Goal: Task Accomplishment & Management: Complete application form

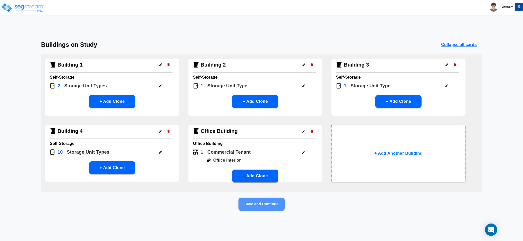
click at [260, 202] on button "Save and Continue" at bounding box center [261, 204] width 46 height 13
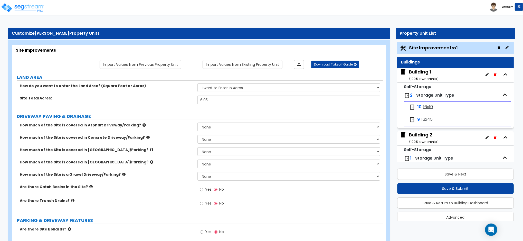
click at [425, 106] on span "16x10" at bounding box center [428, 107] width 10 height 6
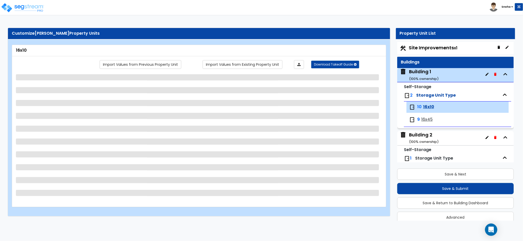
scroll to position [7, 0]
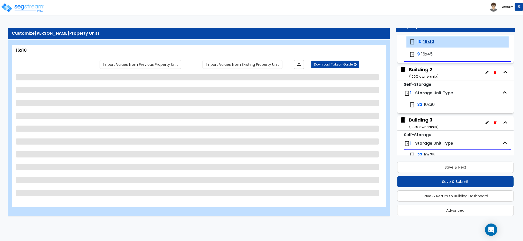
select select "1"
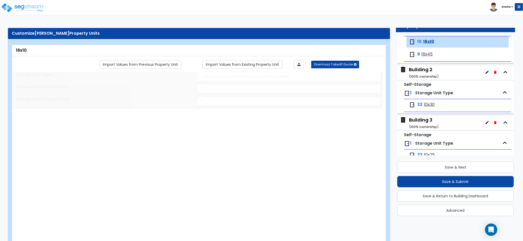
scroll to position [60, 0]
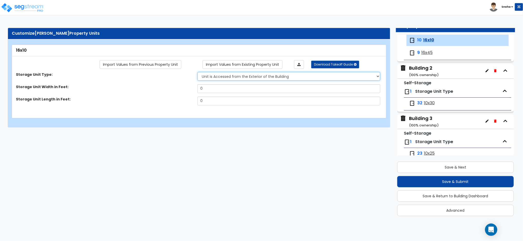
click at [215, 77] on select "Please Choose One Unit is Accessed from the Exterior of the Building Unit is Ac…" at bounding box center [288, 76] width 183 height 9
click at [197, 72] on select "Please Choose One Unit is Accessed from the Exterior of the Building Unit is Ac…" at bounding box center [288, 76] width 183 height 9
drag, startPoint x: 214, startPoint y: 87, endPoint x: 194, endPoint y: 88, distance: 20.5
click at [194, 88] on div "Storage Unit Width in Feet: 0" at bounding box center [197, 90] width 371 height 12
type input "16"
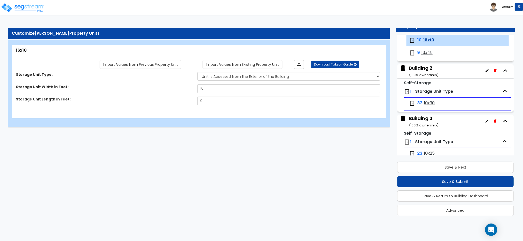
drag, startPoint x: 208, startPoint y: 106, endPoint x: 205, endPoint y: 105, distance: 3.5
click at [205, 105] on div "Storage Unit Length in Feet: 0" at bounding box center [197, 103] width 371 height 12
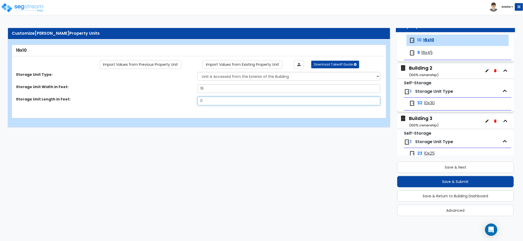
drag, startPoint x: 207, startPoint y: 102, endPoint x: 193, endPoint y: 102, distance: 13.6
click at [193, 102] on div "Storage Unit Length in Feet: 0" at bounding box center [197, 103] width 371 height 12
type input "10"
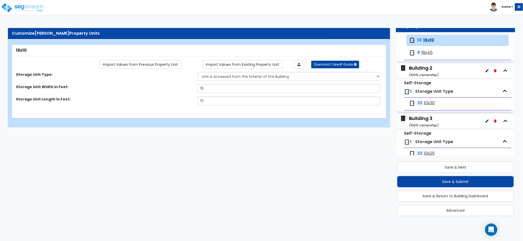
click at [427, 53] on span "16x45" at bounding box center [426, 53] width 11 height 6
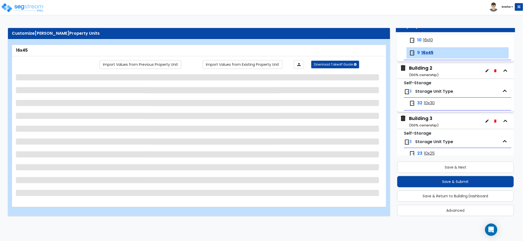
scroll to position [72, 0]
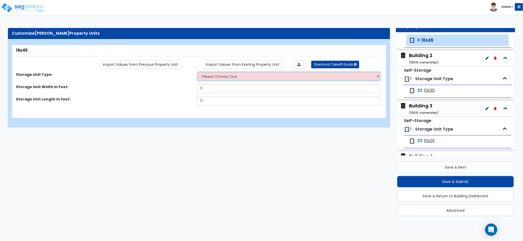
click at [218, 74] on select "Please Choose One Unit is Accessed from the Exterior of the Building Unit is Ac…" at bounding box center [288, 76] width 183 height 9
select select "1"
click at [197, 72] on select "Please Choose One Unit is Accessed from the Exterior of the Building Unit is Ac…" at bounding box center [288, 76] width 183 height 9
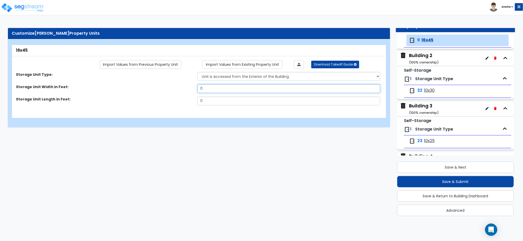
drag, startPoint x: 207, startPoint y: 89, endPoint x: 199, endPoint y: 88, distance: 8.5
click at [199, 88] on input "0" at bounding box center [288, 88] width 183 height 9
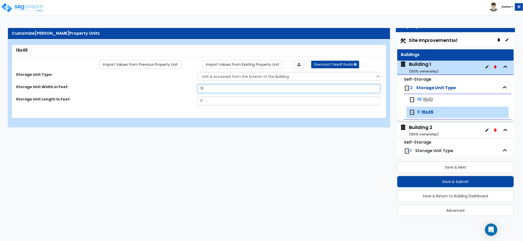
scroll to position [0, 0]
type input "16"
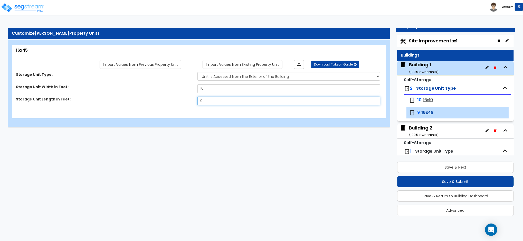
drag, startPoint x: 216, startPoint y: 100, endPoint x: 182, endPoint y: 99, distance: 33.9
click at [182, 99] on div "Storage Unit Length in Feet: 0" at bounding box center [197, 103] width 371 height 12
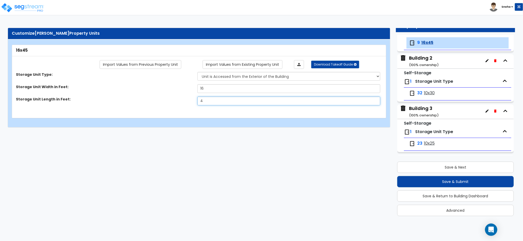
scroll to position [72, 0]
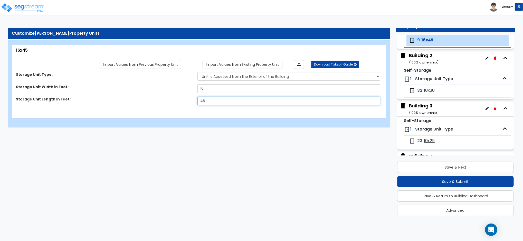
type input "45"
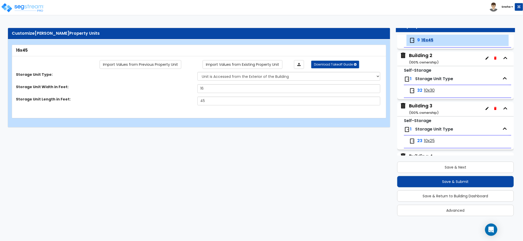
click at [201, 132] on html "Toggle navigation Sneha x" at bounding box center [261, 66] width 523 height 132
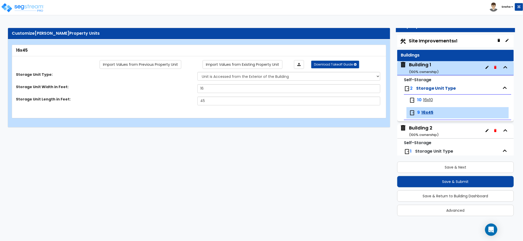
click at [431, 100] on span "16x10" at bounding box center [428, 100] width 10 height 6
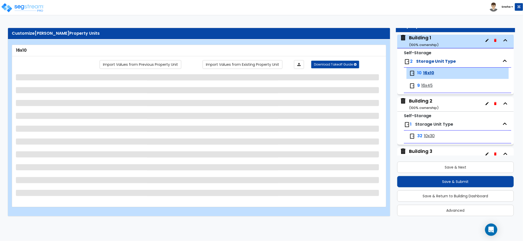
scroll to position [60, 0]
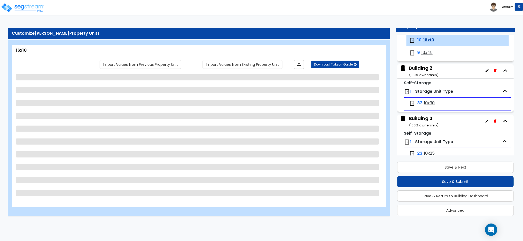
select select "1"
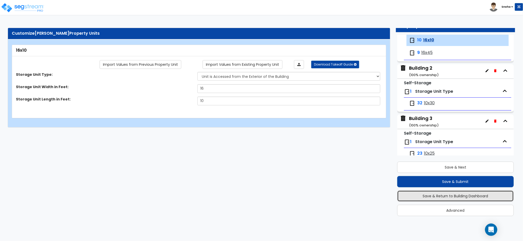
click at [463, 195] on button "Save & Return to Building Dashboard" at bounding box center [455, 195] width 117 height 11
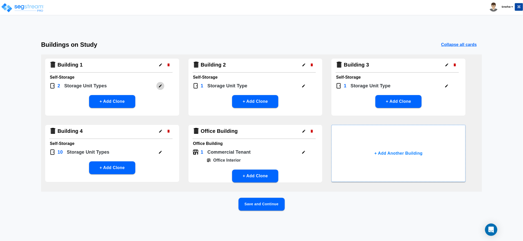
click at [159, 85] on icon "button" at bounding box center [160, 86] width 4 height 4
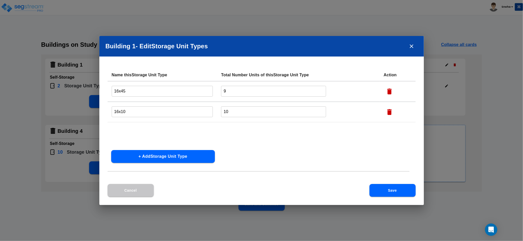
click at [122, 111] on input "16x10" at bounding box center [162, 111] width 101 height 11
type input "16x40"
click at [401, 193] on button "Save" at bounding box center [392, 190] width 46 height 13
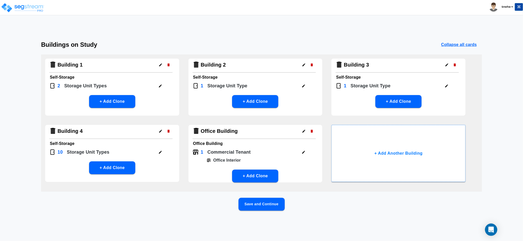
click at [273, 208] on button "Save and Continue" at bounding box center [261, 204] width 46 height 13
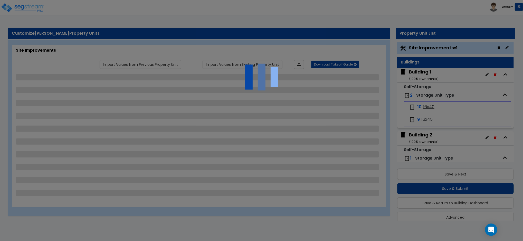
scroll to position [0, 0]
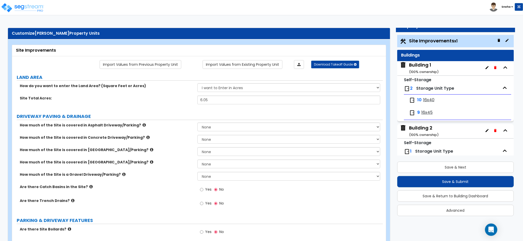
click at [429, 99] on span "16x40" at bounding box center [428, 100] width 11 height 6
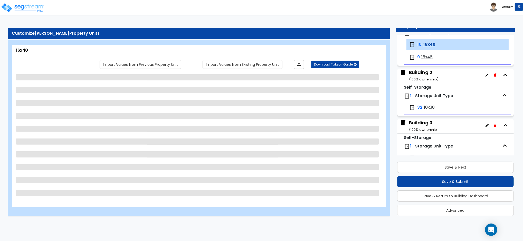
scroll to position [60, 0]
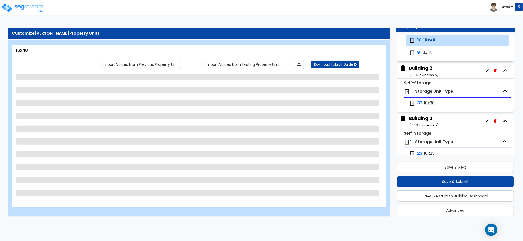
select select "1"
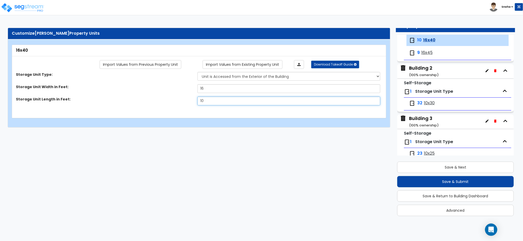
drag, startPoint x: 191, startPoint y: 102, endPoint x: 187, endPoint y: 103, distance: 4.2
click at [187, 103] on div "Storage Unit Length in Feet: 10" at bounding box center [197, 103] width 371 height 12
type input "40"
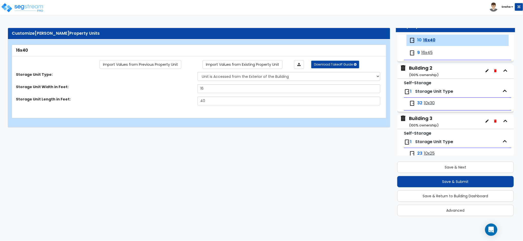
click at [427, 54] on span "16x45" at bounding box center [426, 53] width 11 height 6
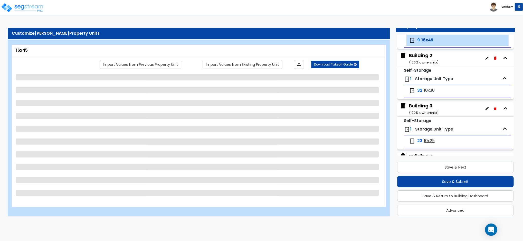
select select "1"
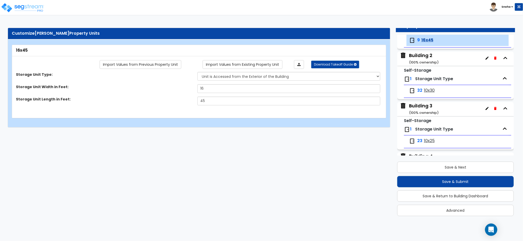
click at [430, 91] on span "10x30" at bounding box center [429, 91] width 11 height 6
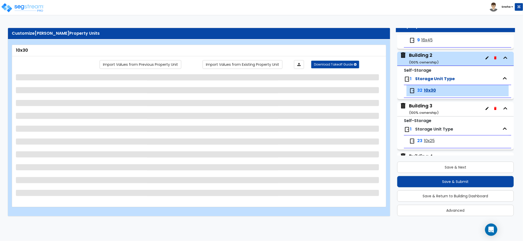
scroll to position [123, 0]
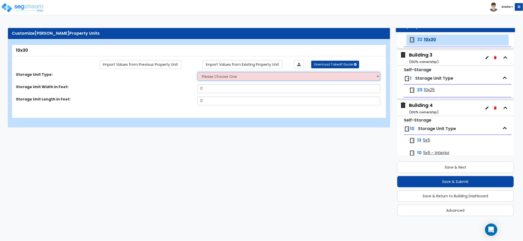
click at [252, 77] on select "Please Choose One Unit is Accessed from the Exterior of the Building Unit is Ac…" at bounding box center [288, 76] width 183 height 9
select select "1"
click at [197, 72] on select "Please Choose One Unit is Accessed from the Exterior of the Building Unit is Ac…" at bounding box center [288, 76] width 183 height 9
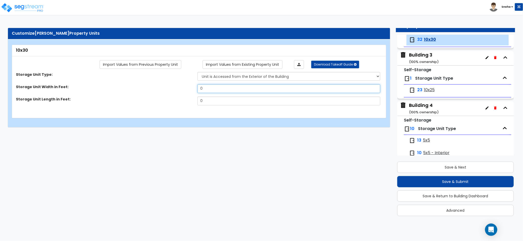
drag, startPoint x: 230, startPoint y: 90, endPoint x: 160, endPoint y: 91, distance: 70.6
click at [160, 91] on div "Storage Unit Width in Feet: 0" at bounding box center [197, 90] width 371 height 12
type input "10"
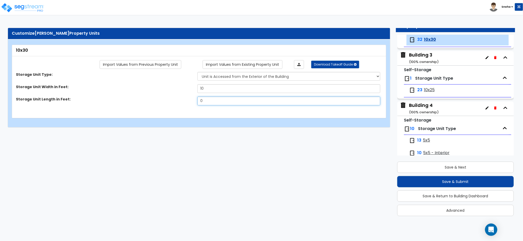
drag, startPoint x: 206, startPoint y: 101, endPoint x: 196, endPoint y: 100, distance: 10.1
click at [196, 100] on div "Storage Unit Length in Feet: 0" at bounding box center [197, 103] width 371 height 12
type input "30"
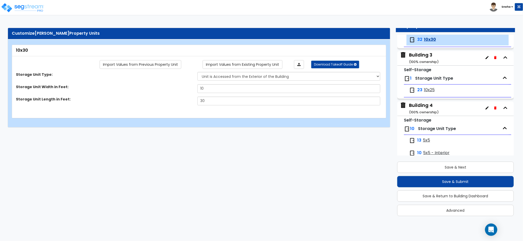
click at [428, 90] on span "10x25" at bounding box center [429, 90] width 11 height 6
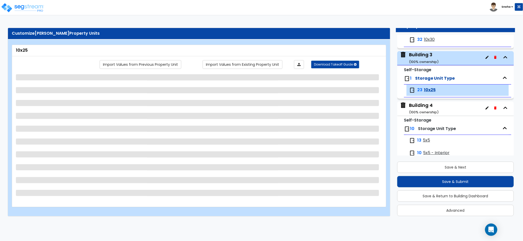
scroll to position [174, 0]
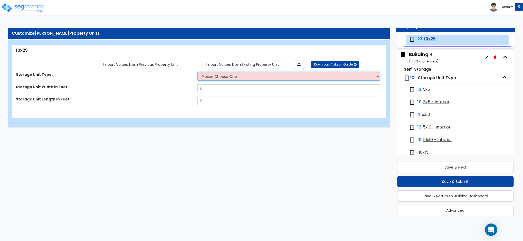
click at [224, 73] on select "Please Choose One Unit is Accessed from the Exterior of the Building Unit is Ac…" at bounding box center [288, 76] width 183 height 9
select select "1"
click at [197, 72] on select "Please Choose One Unit is Accessed from the Exterior of the Building Unit is Ac…" at bounding box center [288, 76] width 183 height 9
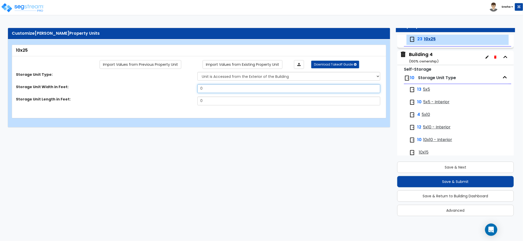
drag, startPoint x: 214, startPoint y: 90, endPoint x: 178, endPoint y: 93, distance: 35.6
click at [178, 93] on div "Storage Unit Width in Feet: 0" at bounding box center [197, 90] width 371 height 12
type input "10"
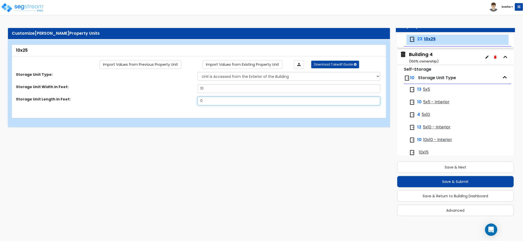
drag, startPoint x: 202, startPoint y: 102, endPoint x: 196, endPoint y: 103, distance: 6.0
click at [196, 103] on div "Storage Unit Length in Feet: 0" at bounding box center [197, 103] width 371 height 12
type input "25"
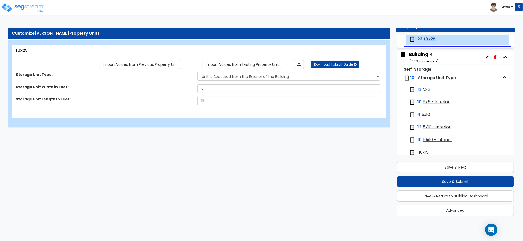
click at [425, 91] on span "5x5" at bounding box center [426, 89] width 7 height 6
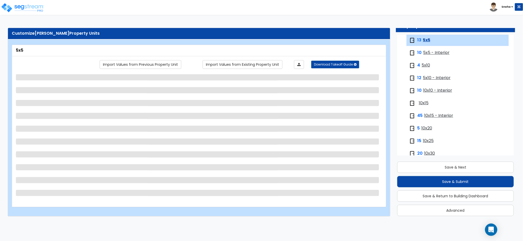
scroll to position [225, 0]
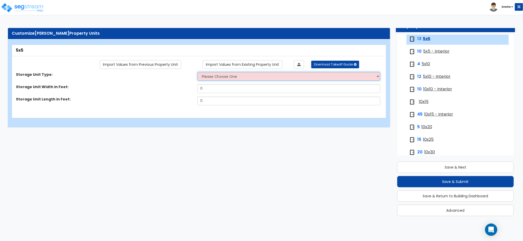
click at [211, 75] on select "Please Choose One Unit is Accessed from the Exterior of the Building Unit is Ac…" at bounding box center [288, 76] width 183 height 9
select select "1"
click at [197, 72] on select "Please Choose One Unit is Accessed from the Exterior of the Building Unit is Ac…" at bounding box center [288, 76] width 183 height 9
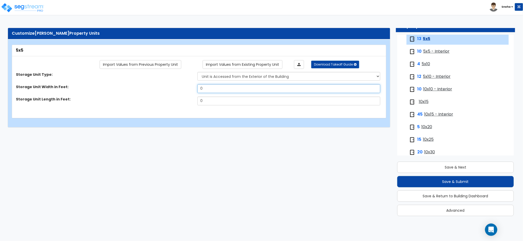
drag, startPoint x: 209, startPoint y: 89, endPoint x: 179, endPoint y: 90, distance: 30.3
click at [179, 90] on div "Storage Unit Width in Feet: 0" at bounding box center [197, 90] width 371 height 12
type input "5"
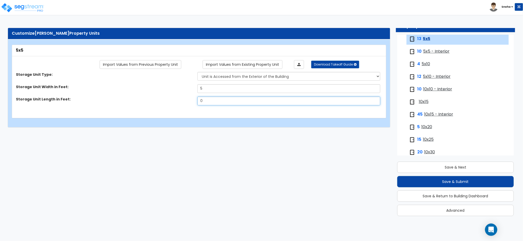
drag, startPoint x: 209, startPoint y: 97, endPoint x: 189, endPoint y: 101, distance: 20.0
click at [189, 101] on div "Storage Unit Length in Feet: 0" at bounding box center [197, 103] width 371 height 12
type input "5"
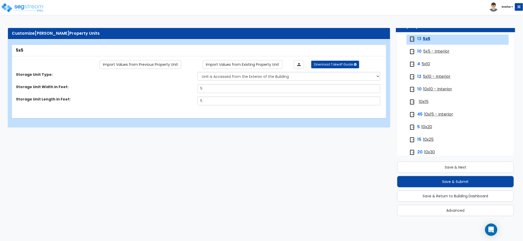
click at [442, 50] on span "5x5 - Interior" at bounding box center [436, 52] width 26 height 6
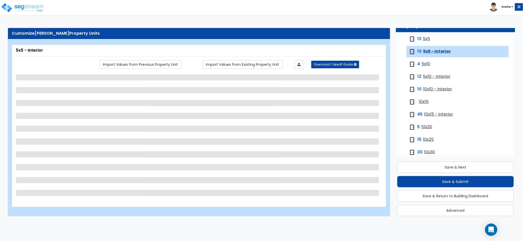
scroll to position [237, 0]
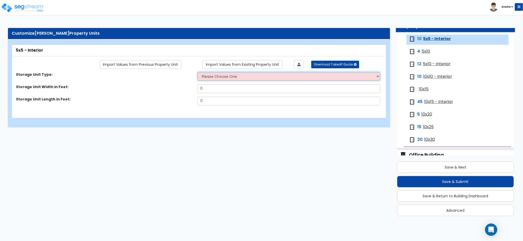
click at [220, 78] on select "Please Choose One Unit is Accessed from the Exterior of the Building Unit is Ac…" at bounding box center [288, 76] width 183 height 9
select select "2"
click at [197, 72] on select "Please Choose One Unit is Accessed from the Exterior of the Building Unit is Ac…" at bounding box center [288, 76] width 183 height 9
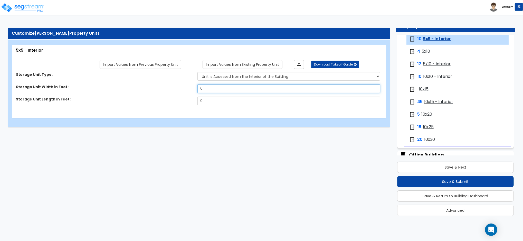
drag, startPoint x: 217, startPoint y: 91, endPoint x: 184, endPoint y: 89, distance: 33.4
click at [184, 89] on div "Storage Unit Width in Feet: 0" at bounding box center [197, 90] width 371 height 12
type input "5"
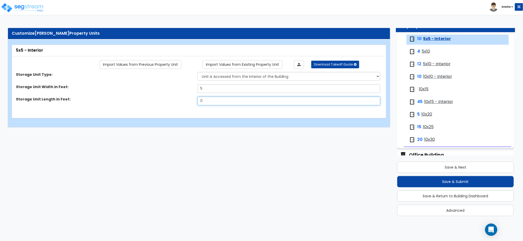
drag, startPoint x: 210, startPoint y: 103, endPoint x: 191, endPoint y: 102, distance: 18.8
click at [191, 102] on div "Storage Unit Length in Feet: 0" at bounding box center [197, 103] width 371 height 12
type input "5"
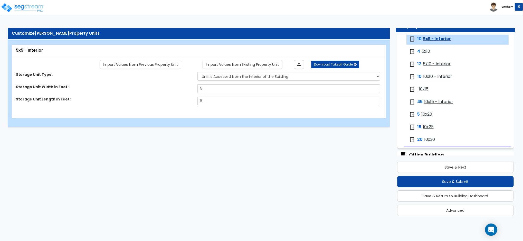
click at [427, 52] on span "5x10" at bounding box center [425, 52] width 8 height 6
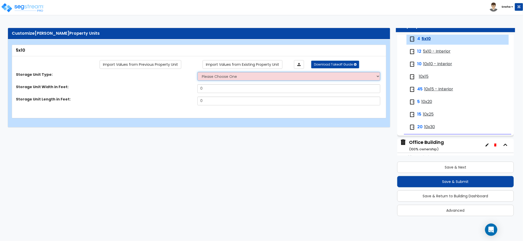
click at [213, 79] on select "Please Choose One Unit is Accessed from the Exterior of the Building Unit is Ac…" at bounding box center [288, 76] width 183 height 9
select select "1"
click at [197, 72] on select "Please Choose One Unit is Accessed from the Exterior of the Building Unit is Ac…" at bounding box center [288, 76] width 183 height 9
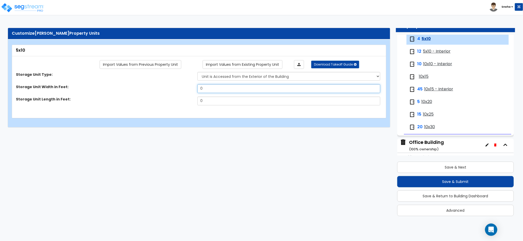
drag, startPoint x: 209, startPoint y: 88, endPoint x: 176, endPoint y: 92, distance: 34.2
click at [176, 92] on div "Storage Unit Width in Feet: 0" at bounding box center [197, 90] width 371 height 12
type input "5"
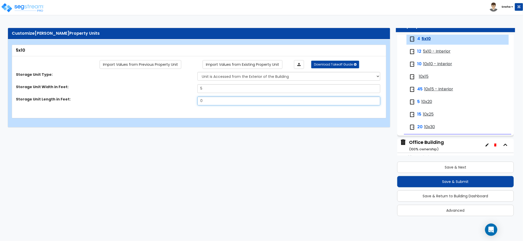
drag, startPoint x: 209, startPoint y: 101, endPoint x: 183, endPoint y: 102, distance: 25.9
click at [183, 102] on div "Storage Unit Length in Feet: 0" at bounding box center [197, 103] width 371 height 12
type input "10"
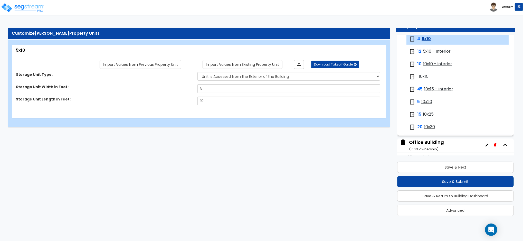
click at [430, 52] on span "5x10 - Interior" at bounding box center [437, 52] width 28 height 6
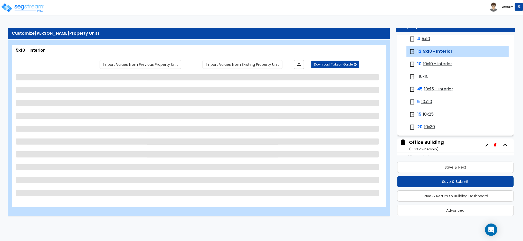
scroll to position [262, 0]
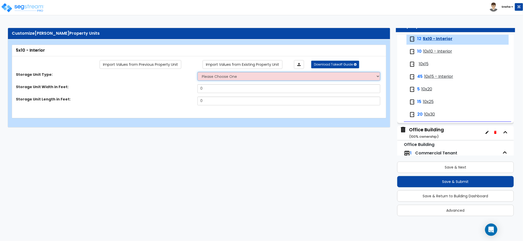
click at [214, 76] on select "Please Choose One Unit is Accessed from the Exterior of the Building Unit is Ac…" at bounding box center [288, 76] width 183 height 9
select select "2"
click at [197, 72] on select "Please Choose One Unit is Accessed from the Exterior of the Building Unit is Ac…" at bounding box center [288, 76] width 183 height 9
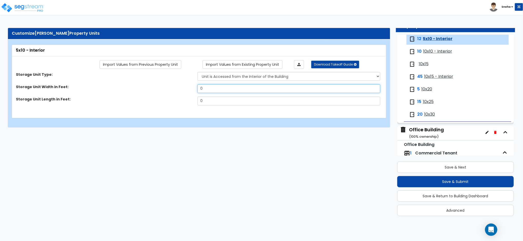
drag, startPoint x: 198, startPoint y: 87, endPoint x: 195, endPoint y: 87, distance: 3.3
click at [195, 87] on div "Storage Unit Width in Feet: 0" at bounding box center [197, 90] width 371 height 12
type input "5"
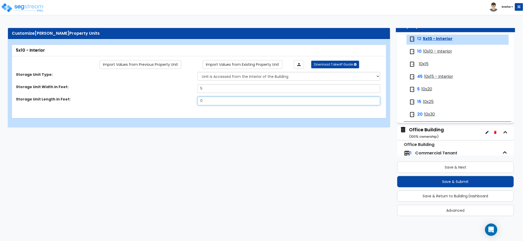
drag, startPoint x: 207, startPoint y: 100, endPoint x: 192, endPoint y: 104, distance: 15.9
click at [192, 104] on div "Storage Unit Length in Feet: 0" at bounding box center [197, 103] width 371 height 12
type input "10"
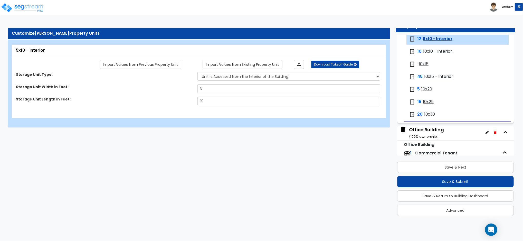
click at [435, 51] on span "10x10 - Interior" at bounding box center [437, 52] width 29 height 6
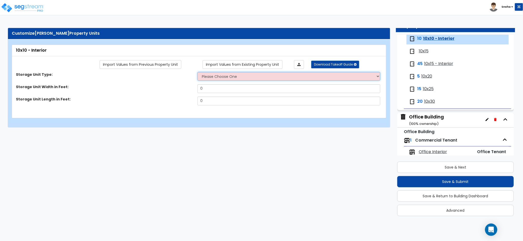
click at [235, 75] on select "Please Choose One Unit is Accessed from the Exterior of the Building Unit is Ac…" at bounding box center [288, 76] width 183 height 9
select select "2"
click at [197, 72] on select "Please Choose One Unit is Accessed from the Exterior of the Building Unit is Ac…" at bounding box center [288, 76] width 183 height 9
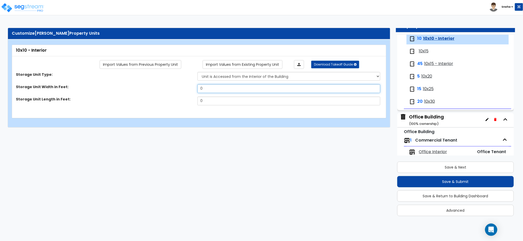
drag, startPoint x: 214, startPoint y: 86, endPoint x: 183, endPoint y: 93, distance: 31.5
click at [183, 93] on div "Storage Unit Width in Feet: 0" at bounding box center [197, 90] width 371 height 12
type input "10"
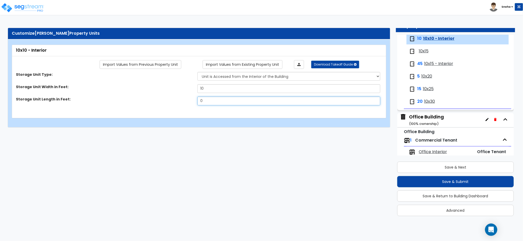
drag, startPoint x: 213, startPoint y: 103, endPoint x: 140, endPoint y: 100, distance: 72.2
click at [140, 100] on div "Storage Unit Length in Feet: 0" at bounding box center [197, 103] width 371 height 12
type input "10"
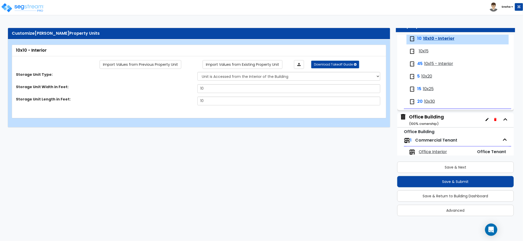
click at [425, 52] on span "10x15" at bounding box center [424, 51] width 10 height 6
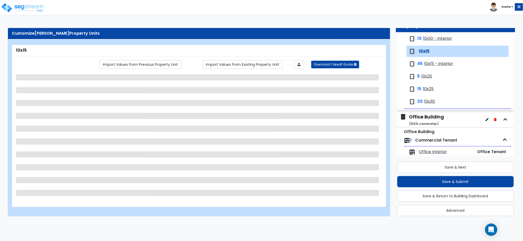
scroll to position [285, 0]
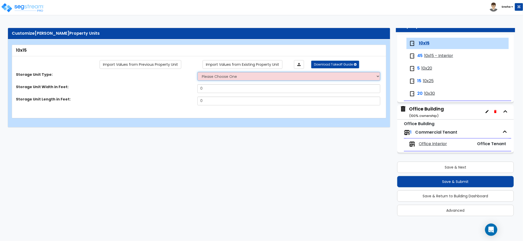
click at [206, 74] on select "Please Choose One Unit is Accessed from the Exterior of the Building Unit is Ac…" at bounding box center [288, 76] width 183 height 9
select select "1"
click at [197, 72] on select "Please Choose One Unit is Accessed from the Exterior of the Building Unit is Ac…" at bounding box center [288, 76] width 183 height 9
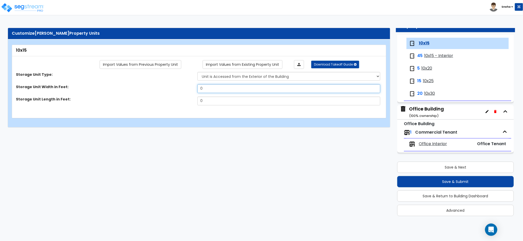
drag, startPoint x: 211, startPoint y: 87, endPoint x: 183, endPoint y: 89, distance: 28.3
click at [183, 89] on div "Storage Unit Width in Feet: 0" at bounding box center [197, 90] width 371 height 12
type input "10"
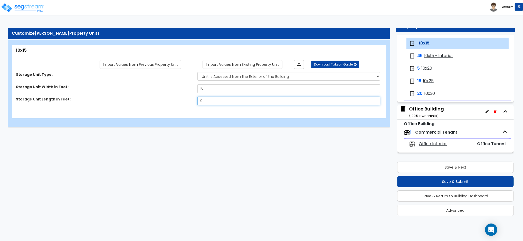
drag, startPoint x: 206, startPoint y: 99, endPoint x: 183, endPoint y: 106, distance: 24.3
click at [183, 106] on div "Storage Unit Length in Feet: 0" at bounding box center [197, 103] width 371 height 12
type input "15"
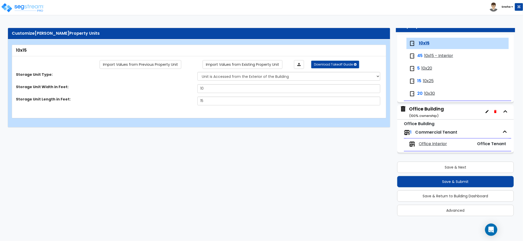
click at [439, 54] on span "10x15 - Interior" at bounding box center [438, 56] width 29 height 6
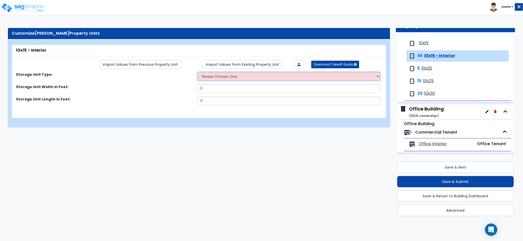
click at [217, 79] on select "Please Choose One Unit is Accessed from the Exterior of the Building Unit is Ac…" at bounding box center [288, 76] width 183 height 9
select select "2"
click at [197, 72] on select "Please Choose One Unit is Accessed from the Exterior of the Building Unit is Ac…" at bounding box center [288, 76] width 183 height 9
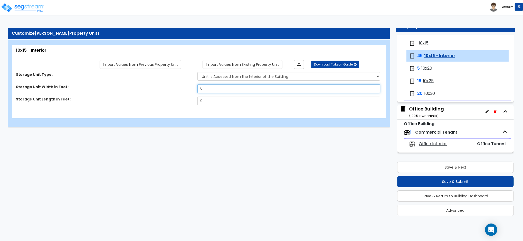
drag, startPoint x: 207, startPoint y: 85, endPoint x: 198, endPoint y: 89, distance: 9.3
click at [198, 89] on input "0" at bounding box center [288, 88] width 183 height 9
drag, startPoint x: 222, startPoint y: 92, endPoint x: 219, endPoint y: 94, distance: 3.3
click at [219, 94] on div "Storage Unit Width in Feet: 10" at bounding box center [197, 90] width 371 height 12
type input "10"
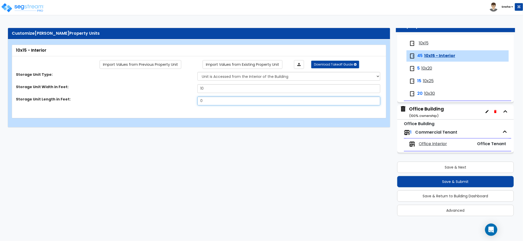
drag, startPoint x: 206, startPoint y: 99, endPoint x: 195, endPoint y: 100, distance: 10.9
click at [195, 100] on div "Storage Unit Length in Feet: 0" at bounding box center [197, 103] width 371 height 12
type input "15"
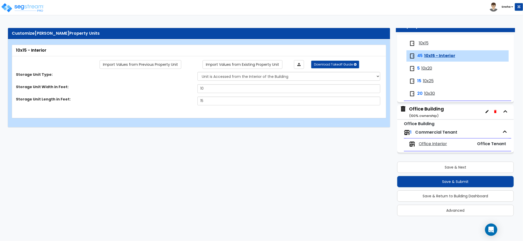
click at [430, 68] on span "10x20" at bounding box center [426, 68] width 11 height 6
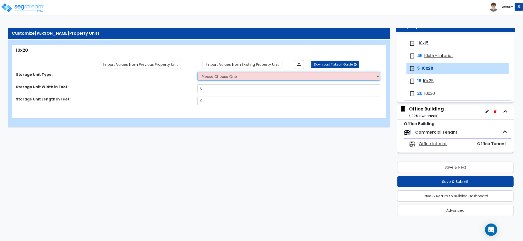
click at [210, 77] on select "Please Choose One Unit is Accessed from the Exterior of the Building Unit is Ac…" at bounding box center [288, 76] width 183 height 9
select select "1"
click at [197, 72] on select "Please Choose One Unit is Accessed from the Exterior of the Building Unit is Ac…" at bounding box center [288, 76] width 183 height 9
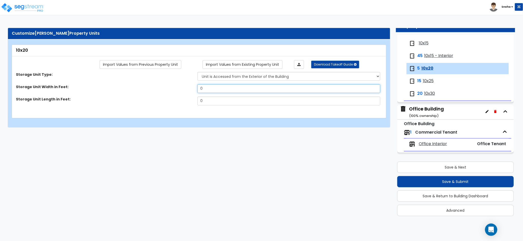
drag, startPoint x: 197, startPoint y: 89, endPoint x: 175, endPoint y: 92, distance: 21.6
click at [175, 92] on div "Storage Unit Width in Feet: 0" at bounding box center [197, 90] width 371 height 12
type input "10"
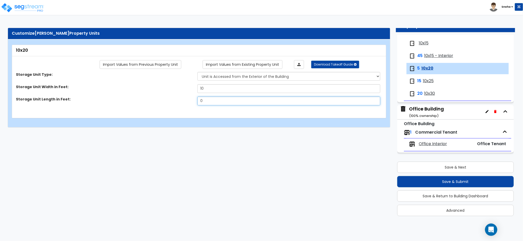
drag, startPoint x: 206, startPoint y: 99, endPoint x: 196, endPoint y: 102, distance: 10.3
click at [196, 102] on div "Storage Unit Length in Feet: 0" at bounding box center [197, 103] width 371 height 12
type input "20"
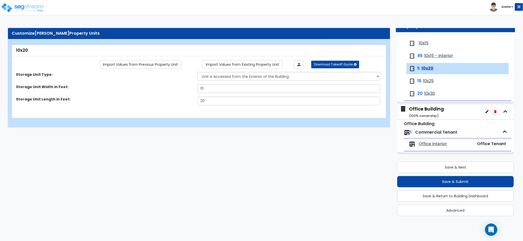
click at [432, 81] on span "10x25" at bounding box center [428, 81] width 11 height 6
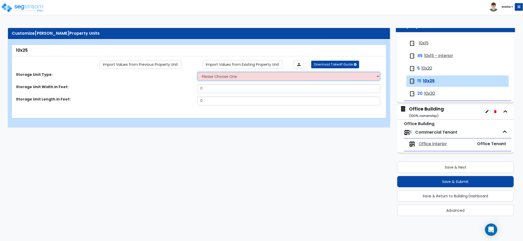
click at [216, 76] on select "Please Choose One Unit is Accessed from the Exterior of the Building Unit is Ac…" at bounding box center [288, 76] width 183 height 9
select select "1"
click at [197, 72] on select "Please Choose One Unit is Accessed from the Exterior of the Building Unit is Ac…" at bounding box center [288, 76] width 183 height 9
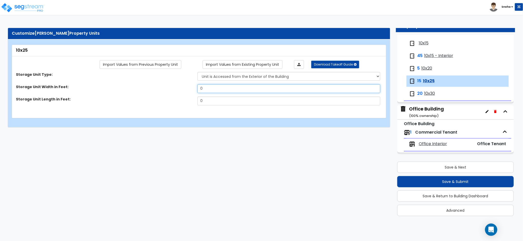
drag, startPoint x: 208, startPoint y: 89, endPoint x: 188, endPoint y: 91, distance: 20.2
click at [188, 91] on div "Storage Unit Width in Feet: 0" at bounding box center [197, 90] width 371 height 12
type input "10"
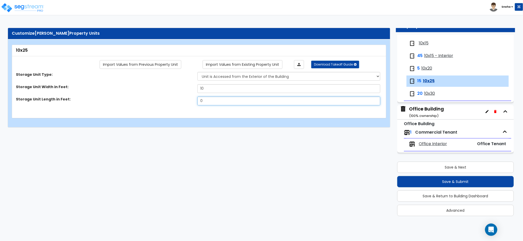
drag, startPoint x: 206, startPoint y: 99, endPoint x: 191, endPoint y: 101, distance: 15.3
click at [191, 101] on div "Storage Unit Length in Feet: 0" at bounding box center [197, 103] width 371 height 12
type input "25"
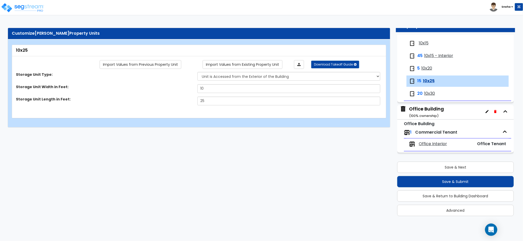
click at [428, 93] on span "10x30" at bounding box center [429, 94] width 11 height 6
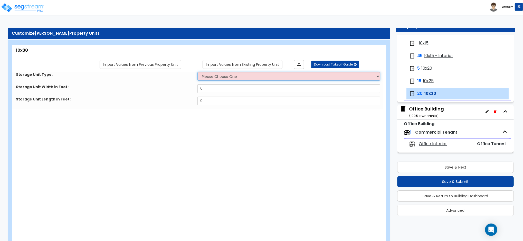
click at [215, 75] on select "Please Choose One Unit is Accessed from the Exterior of the Building Unit is Ac…" at bounding box center [288, 76] width 183 height 9
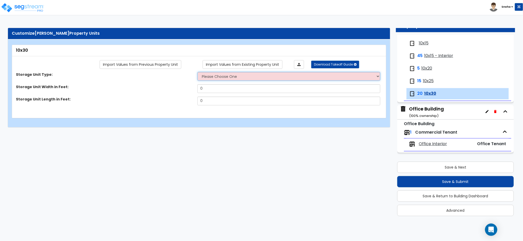
select select "1"
click at [197, 72] on select "Please Choose One Unit is Accessed from the Exterior of the Building Unit is Ac…" at bounding box center [288, 76] width 183 height 9
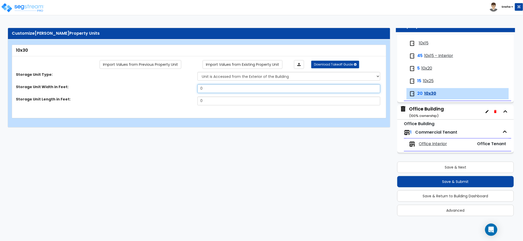
drag, startPoint x: 207, startPoint y: 88, endPoint x: 179, endPoint y: 89, distance: 28.0
click at [179, 89] on div "Storage Unit Width in Feet: 0" at bounding box center [197, 90] width 371 height 12
type input "10"
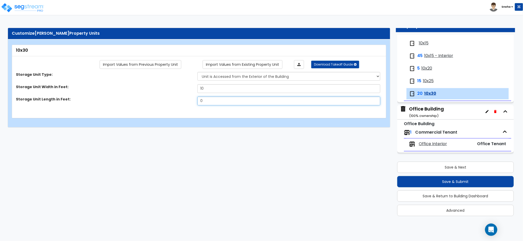
drag, startPoint x: 215, startPoint y: 103, endPoint x: 165, endPoint y: 100, distance: 50.9
click at [165, 100] on div "Storage Unit Length in Feet: 0" at bounding box center [197, 103] width 371 height 12
type input "30"
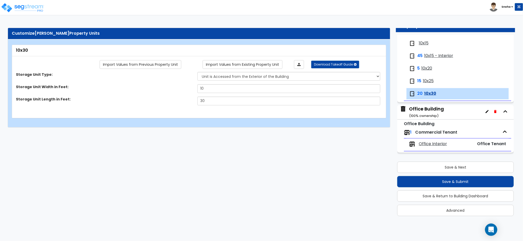
click at [245, 132] on html "Toggle navigation Sneha x" at bounding box center [261, 66] width 523 height 132
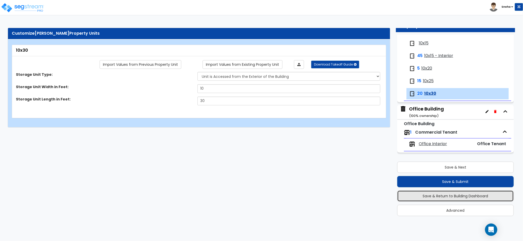
click at [477, 195] on button "Save & Return to Building Dashboard" at bounding box center [455, 195] width 117 height 11
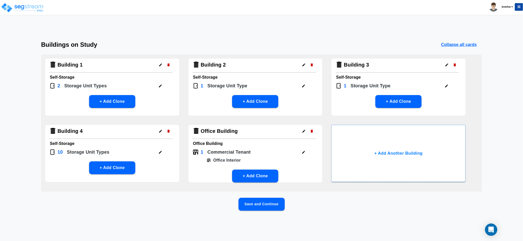
click at [266, 206] on button "Save and Continue" at bounding box center [261, 204] width 46 height 13
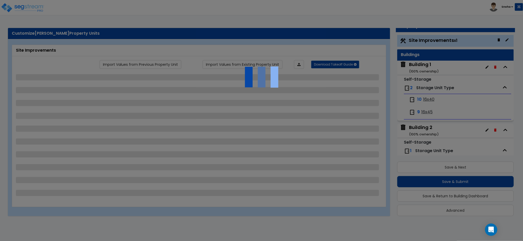
scroll to position [0, 0]
click at [423, 64] on div at bounding box center [261, 120] width 523 height 241
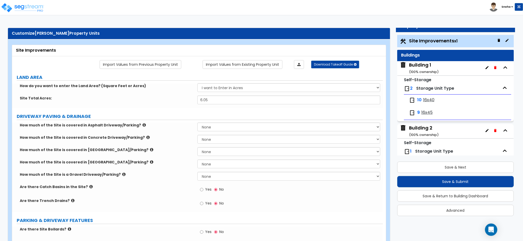
click at [423, 64] on div "Building 1 ( 100 % ownership)" at bounding box center [424, 68] width 30 height 13
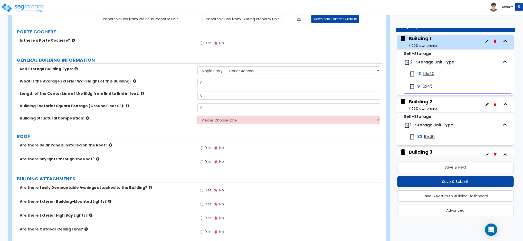
scroll to position [68, 0]
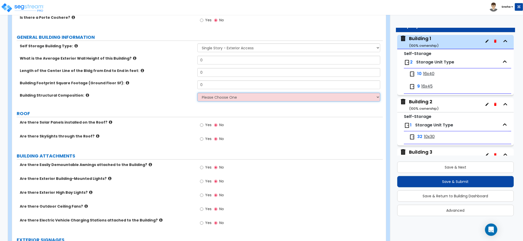
click at [220, 99] on select "Please Choose One Pre-engineered Metal Building Tilt-up Wall Construction Reinf…" at bounding box center [288, 97] width 183 height 9
select select "8"
click at [197, 93] on select "Please Choose One Pre-engineered Metal Building Tilt-up Wall Construction Reinf…" at bounding box center [288, 97] width 183 height 9
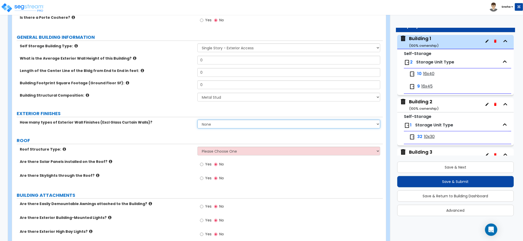
click at [211, 125] on select "None 1 2 3" at bounding box center [288, 124] width 183 height 9
select select "1"
click at [197, 120] on select "None 1 2 3" at bounding box center [288, 124] width 183 height 9
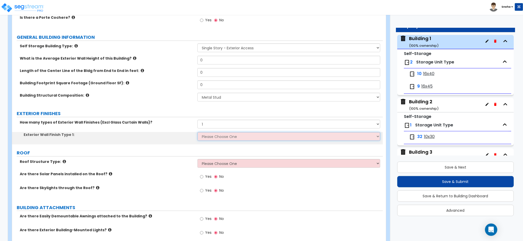
click at [211, 135] on select "Please Choose One No Finish/Shared Wall No Wall Brick Veneer Stone Veneer Wood …" at bounding box center [288, 136] width 183 height 9
select select "6"
click at [197, 132] on select "Please Choose One No Finish/Shared Wall No Wall Brick Veneer Stone Veneer Wood …" at bounding box center [288, 136] width 183 height 9
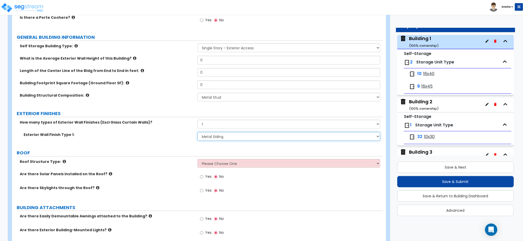
scroll to position [137, 0]
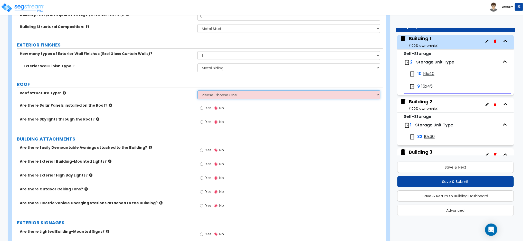
click at [228, 95] on select "Please Choose One [PERSON_NAME] Roof Flat Roof Hybrid [PERSON_NAME] & Flat Roof" at bounding box center [288, 94] width 183 height 9
select select "1"
click at [197, 90] on select "Please Choose One [PERSON_NAME] Roof Flat Roof Hybrid [PERSON_NAME] & Flat Roof" at bounding box center [288, 94] width 183 height 9
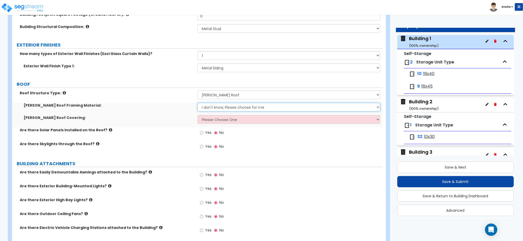
click at [214, 105] on select "I don't know, Please choose for me Metal Wood" at bounding box center [288, 107] width 183 height 9
select select "1"
click at [197, 103] on select "I don't know, Please choose for me Metal Wood" at bounding box center [288, 107] width 183 height 9
click at [212, 120] on select "Please Choose One Asphalt Shingle Clay Tile Wood Shingle Metal Shingle Standing…" at bounding box center [288, 119] width 183 height 9
click at [197, 115] on select "Please Choose One Asphalt Shingle Clay Tile Wood Shingle Metal Shingle Standing…" at bounding box center [288, 119] width 183 height 9
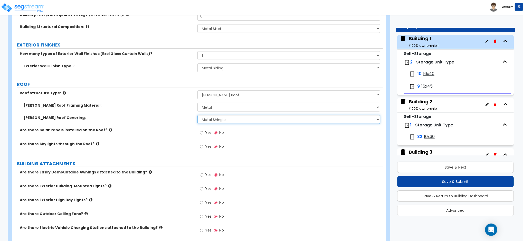
click at [219, 120] on select "Please Choose One Asphalt Shingle Clay Tile Wood Shingle Metal Shingle Standing…" at bounding box center [288, 119] width 183 height 9
select select "5"
click at [197, 115] on select "Please Choose One Asphalt Shingle Clay Tile Wood Shingle Metal Shingle Standing…" at bounding box center [288, 119] width 183 height 9
click at [175, 130] on label "Are there Solar Panels installed on the Roof?" at bounding box center [107, 129] width 174 height 5
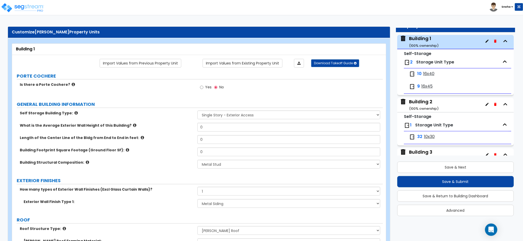
scroll to position [0, 0]
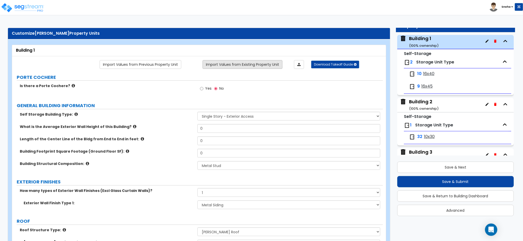
click at [252, 67] on link "Import Values from Existing Property Unit" at bounding box center [243, 64] width 80 height 9
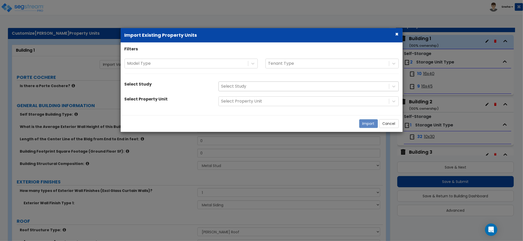
click at [247, 87] on div at bounding box center [303, 86] width 165 height 7
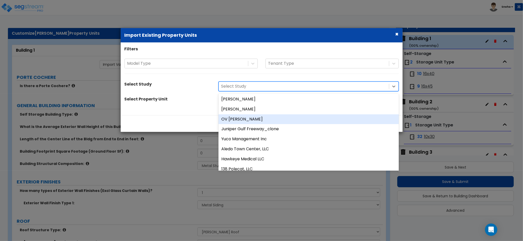
click at [241, 120] on div "OV [PERSON_NAME]" at bounding box center [308, 119] width 180 height 10
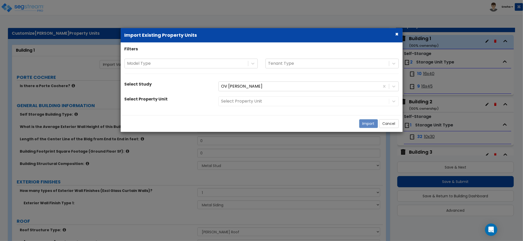
click at [243, 102] on div "Select Property Unit" at bounding box center [309, 101] width 188 height 10
click at [243, 102] on div at bounding box center [303, 101] width 165 height 7
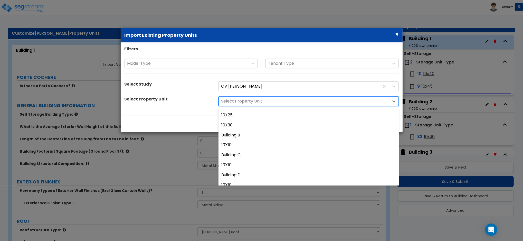
scroll to position [68, 0]
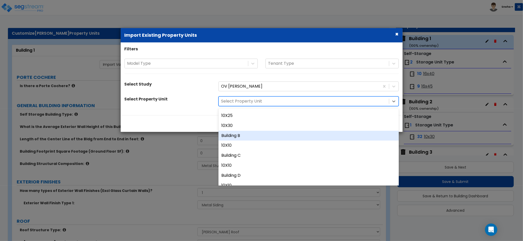
click at [239, 136] on div "Building B" at bounding box center [308, 136] width 180 height 10
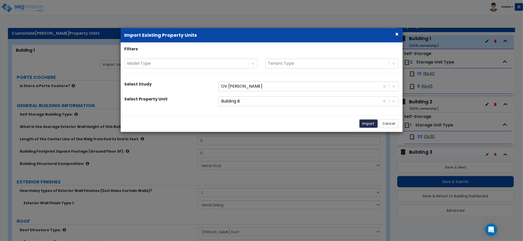
click at [368, 126] on button "Import" at bounding box center [368, 123] width 19 height 9
type input "10.5"
type input "130"
type input "2600"
radio input "true"
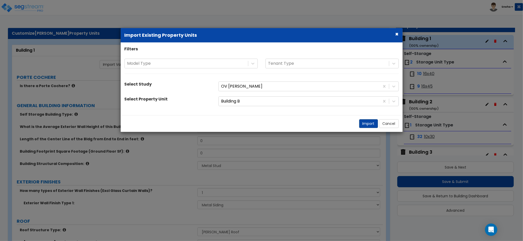
radio input "true"
select select "1"
radio input "true"
select select "1"
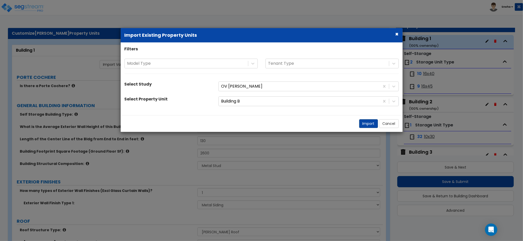
select select "1"
select select "2"
select select "1"
select select "2"
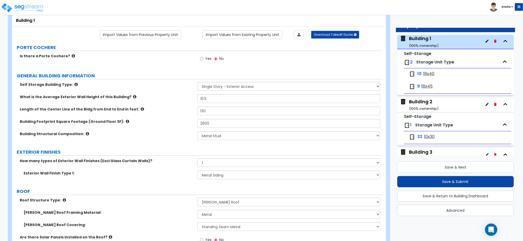
scroll to position [0, 0]
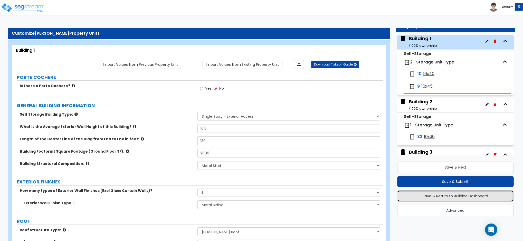
click at [478, 199] on button "Save & Return to Building Dashboard" at bounding box center [455, 195] width 117 height 11
